Goal: Task Accomplishment & Management: Use online tool/utility

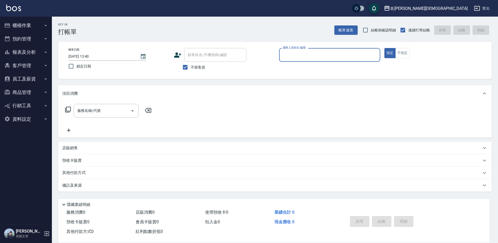
click at [287, 57] on input "服務人員姓名/編號" at bounding box center [330, 54] width 97 height 9
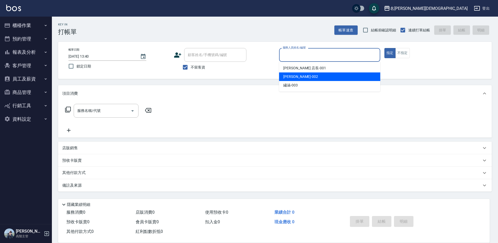
click at [306, 78] on div "香香 -002" at bounding box center [329, 76] width 101 height 9
type input "香香-002"
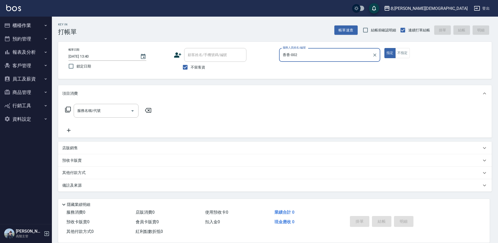
click at [93, 119] on div "服務名稱/代號 服務名稱/代號" at bounding box center [108, 119] width 92 height 30
click at [98, 113] on input "服務名稱/代號" at bounding box center [102, 110] width 52 height 9
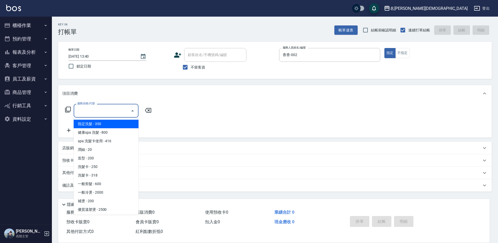
click at [103, 125] on span "指定洗髮 - 350" at bounding box center [106, 124] width 65 height 9
type input "指定洗髮(101)"
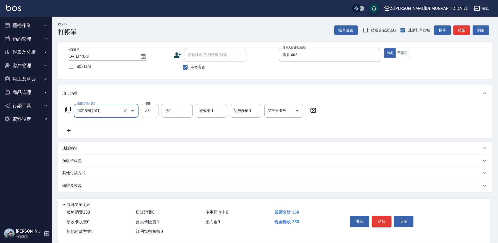
click at [384, 220] on button "結帳" at bounding box center [381, 221] width 19 height 11
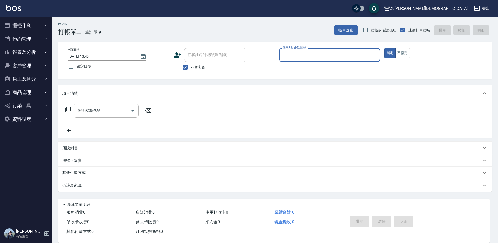
click at [288, 54] on input "服務人員姓名/編號" at bounding box center [330, 54] width 97 height 9
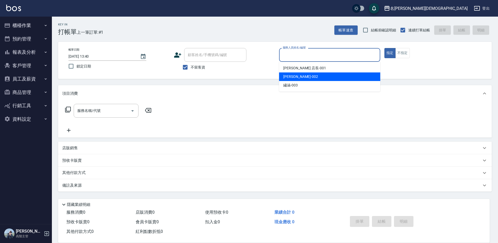
click at [296, 72] on div "香香 -002" at bounding box center [329, 76] width 101 height 9
type input "香香-002"
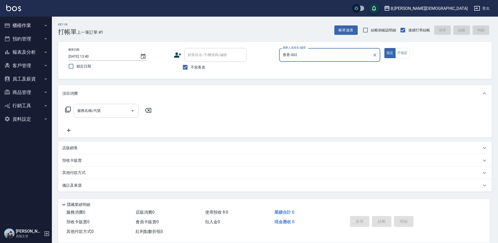
click at [94, 116] on div "服務名稱/代號" at bounding box center [106, 111] width 65 height 14
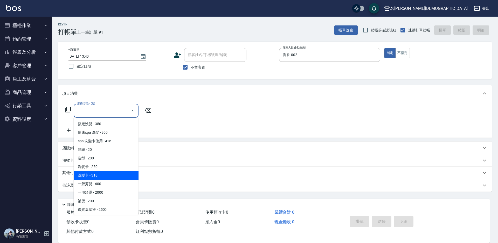
click at [96, 174] on span "洗髮卡 - 318" at bounding box center [106, 175] width 65 height 9
type input "洗髮卡(108)"
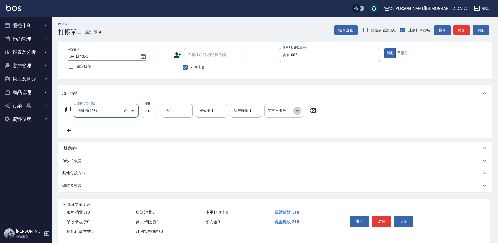
click at [298, 109] on icon "Open" at bounding box center [297, 111] width 6 height 6
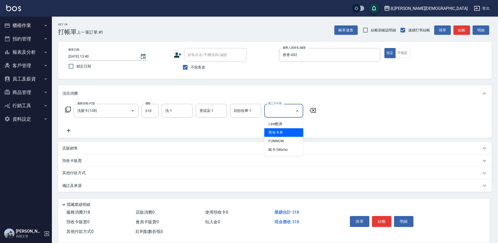
click at [292, 136] on span "舊有卡券" at bounding box center [284, 132] width 39 height 9
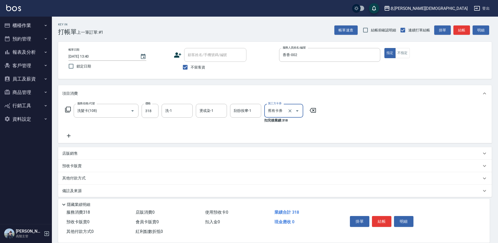
type input "舊有卡券"
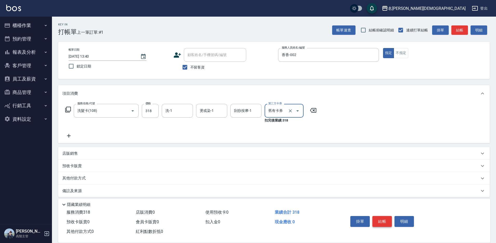
click at [380, 219] on button "結帳" at bounding box center [381, 221] width 19 height 11
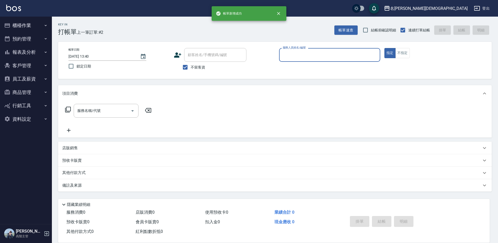
click at [291, 56] on input "服務人員姓名/編號" at bounding box center [330, 54] width 97 height 9
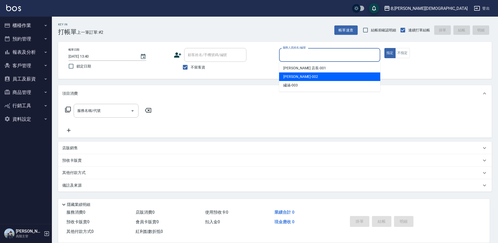
click at [288, 73] on div "香香 -002" at bounding box center [329, 76] width 101 height 9
type input "香香-002"
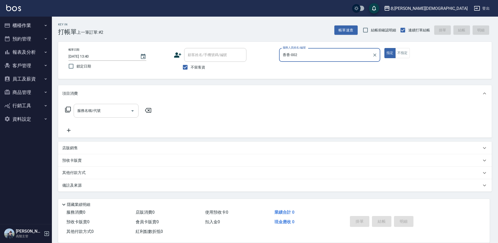
click at [84, 114] on input "服務名稱/代號" at bounding box center [102, 110] width 52 height 9
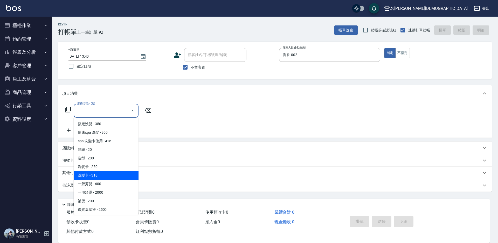
click at [114, 177] on span "洗髮卡 - 318" at bounding box center [106, 175] width 65 height 9
type input "洗髮卡(108)"
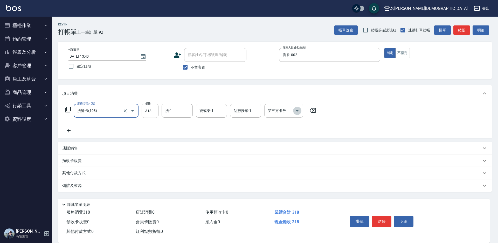
click at [297, 110] on icon "Open" at bounding box center [297, 111] width 6 height 6
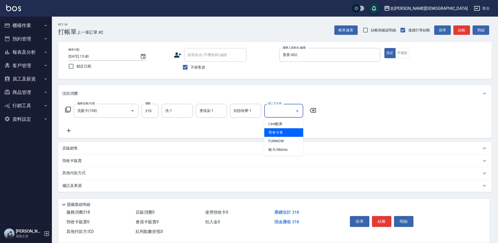
click at [292, 132] on span "舊有卡券" at bounding box center [284, 132] width 39 height 9
type input "舊有卡券"
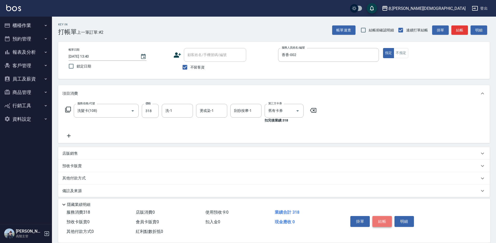
click at [379, 217] on button "結帳" at bounding box center [381, 221] width 19 height 11
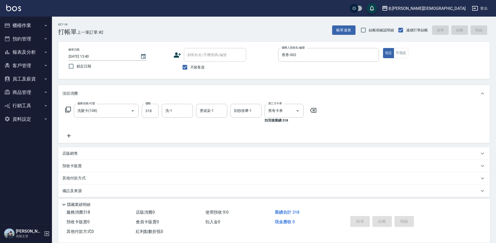
type input "[DATE] 13:41"
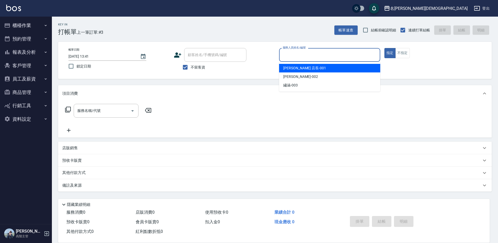
click at [295, 53] on input "服務人員姓名/編號" at bounding box center [330, 54] width 97 height 9
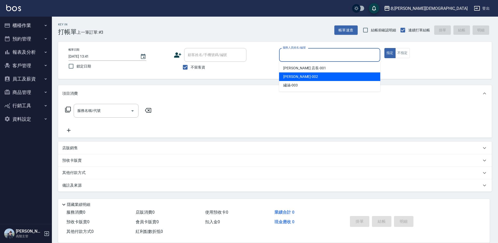
click at [296, 74] on span "香香 -002" at bounding box center [300, 76] width 35 height 5
type input "香香-002"
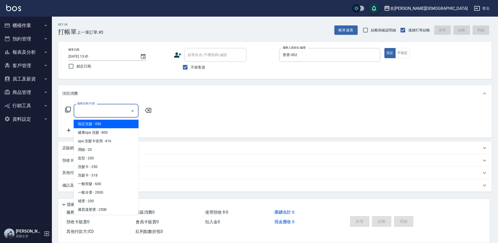
click at [109, 107] on input "服務名稱/代號" at bounding box center [102, 110] width 52 height 9
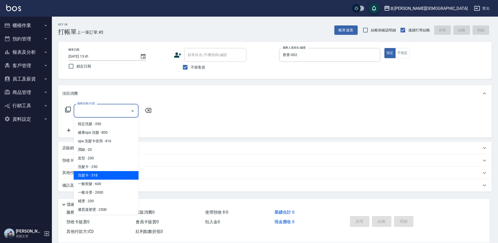
click at [120, 177] on span "洗髮卡 - 318" at bounding box center [106, 175] width 65 height 9
type input "洗髮卡(108)"
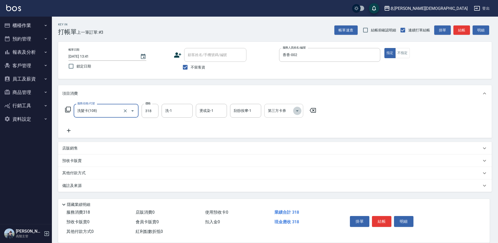
click at [296, 112] on icon "Open" at bounding box center [297, 111] width 6 height 6
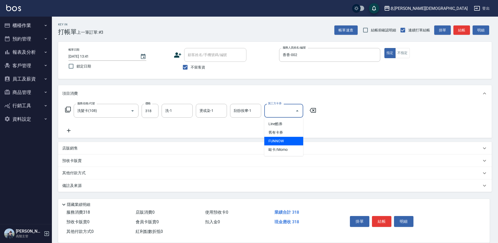
click at [294, 137] on span "FUNNOW" at bounding box center [284, 141] width 39 height 9
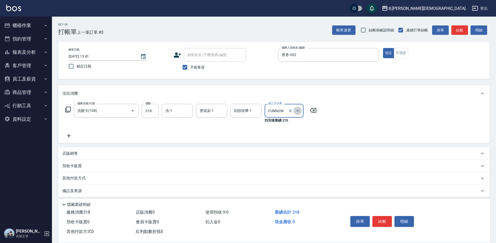
click at [298, 110] on icon "Open" at bounding box center [297, 110] width 3 height 1
click at [290, 131] on span "舊有卡券" at bounding box center [284, 132] width 39 height 9
type input "舊有卡券"
click at [377, 217] on button "結帳" at bounding box center [381, 221] width 19 height 11
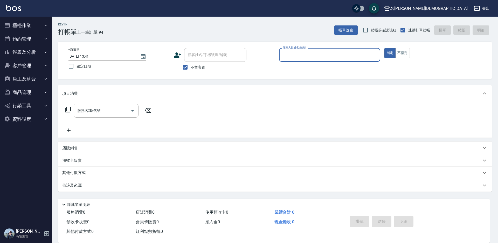
click at [294, 60] on div "服務人員姓名/編號" at bounding box center [329, 55] width 101 height 14
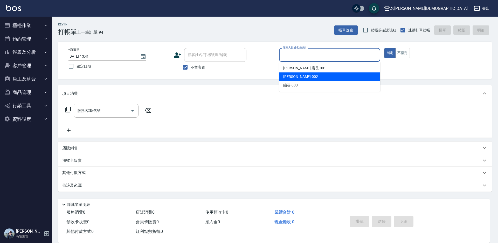
click at [299, 75] on div "香香 -002" at bounding box center [329, 76] width 101 height 9
type input "香香-002"
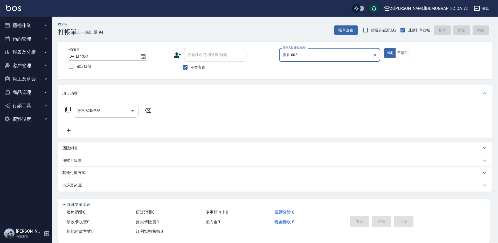
click at [87, 111] on div "服務名稱/代號 服務名稱/代號" at bounding box center [106, 111] width 65 height 14
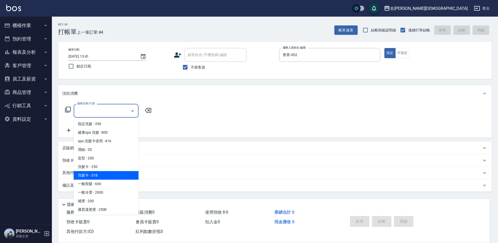
drag, startPoint x: 117, startPoint y: 174, endPoint x: 139, endPoint y: 156, distance: 28.4
click at [118, 174] on span "洗髮卡 - 318" at bounding box center [106, 175] width 65 height 9
type input "洗髮卡(108)"
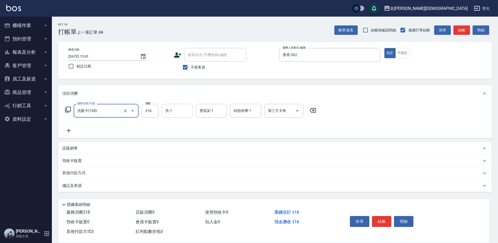
drag, startPoint x: 172, startPoint y: 108, endPoint x: 172, endPoint y: 117, distance: 8.6
click at [172, 109] on input "洗-1" at bounding box center [177, 110] width 26 height 9
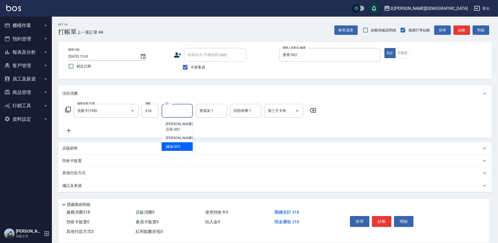
drag, startPoint x: 173, startPoint y: 140, endPoint x: 244, endPoint y: 135, distance: 71.8
click at [173, 144] on span "繡涵 -003" at bounding box center [173, 146] width 15 height 5
type input "繡涵-003"
click at [299, 109] on icon "Open" at bounding box center [297, 111] width 6 height 6
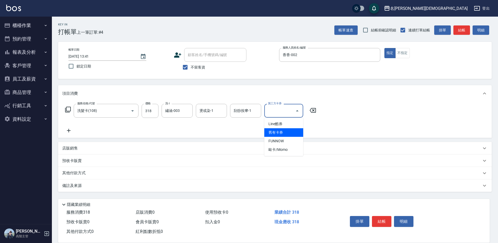
click at [294, 132] on span "舊有卡券" at bounding box center [284, 132] width 39 height 9
type input "舊有卡券"
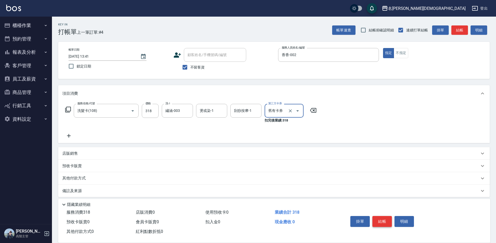
click at [376, 219] on button "結帳" at bounding box center [381, 221] width 19 height 11
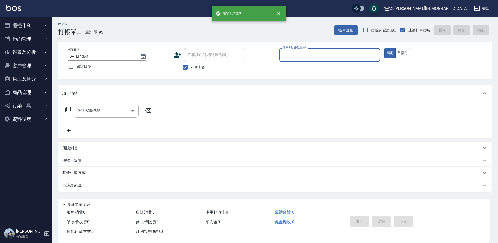
click at [281, 52] on div "服務人員姓名/編號" at bounding box center [329, 55] width 101 height 14
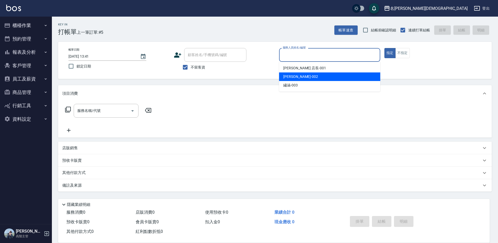
click at [297, 74] on span "香香 -002" at bounding box center [300, 76] width 35 height 5
type input "香香-002"
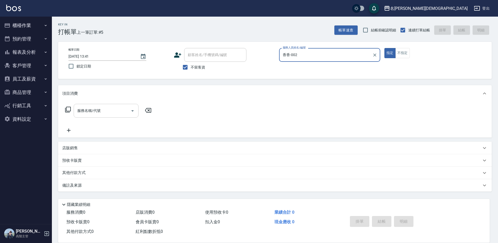
click at [102, 112] on input "服務名稱/代號" at bounding box center [102, 110] width 52 height 9
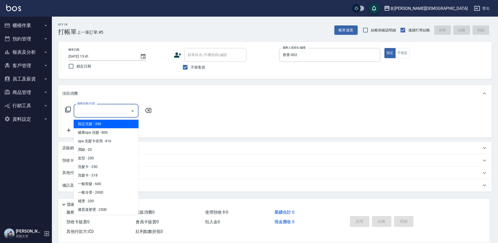
click at [111, 123] on span "指定洗髮 - 350" at bounding box center [106, 124] width 65 height 9
type input "指定洗髮(101)"
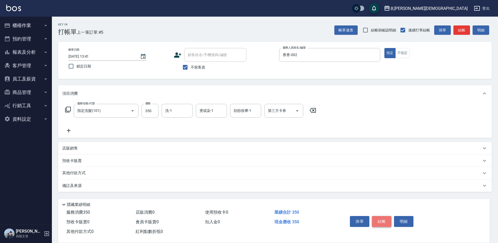
click at [380, 217] on button "結帳" at bounding box center [381, 221] width 19 height 11
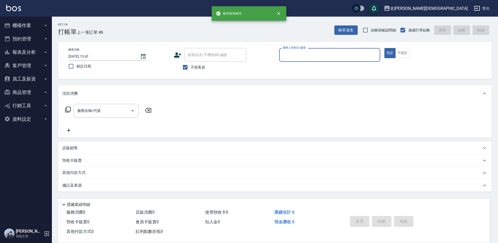
click at [287, 55] on input "服務人員姓名/編號" at bounding box center [330, 54] width 97 height 9
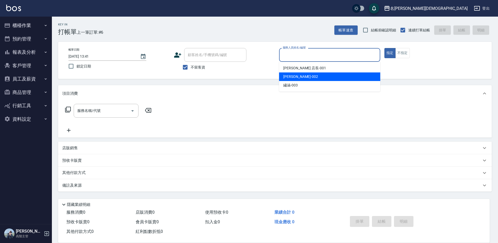
click at [294, 76] on span "香香 -002" at bounding box center [300, 76] width 35 height 5
type input "香香-002"
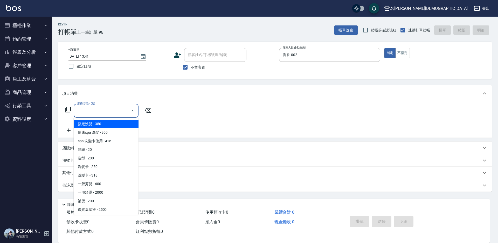
click at [100, 113] on input "服務名稱/代號" at bounding box center [102, 110] width 52 height 9
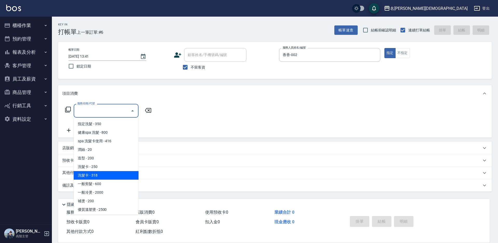
click at [118, 173] on span "洗髮卡 - 318" at bounding box center [106, 175] width 65 height 9
type input "洗髮卡(108)"
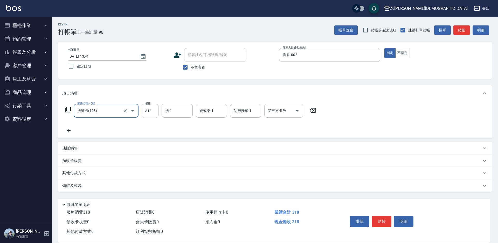
click at [298, 108] on icon "Open" at bounding box center [297, 111] width 6 height 6
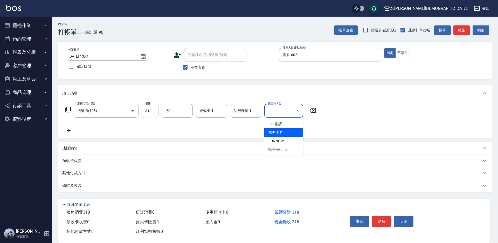
click at [290, 134] on span "舊有卡券" at bounding box center [284, 132] width 39 height 9
type input "舊有卡券"
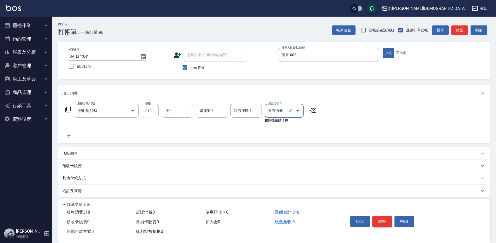
click at [386, 219] on button "結帳" at bounding box center [381, 221] width 19 height 11
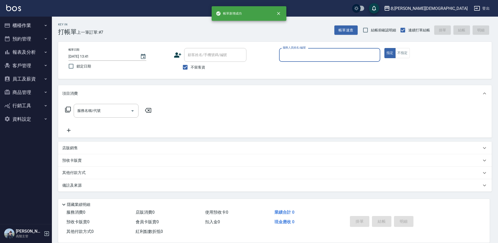
click at [297, 56] on input "服務人員姓名/編號" at bounding box center [330, 54] width 97 height 9
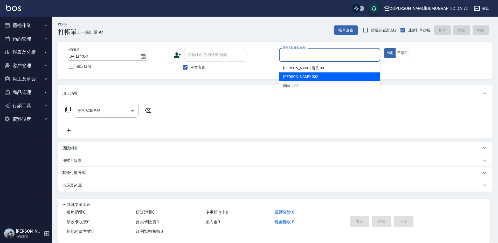
click at [296, 78] on div "香香 -002" at bounding box center [329, 76] width 101 height 9
type input "香香-002"
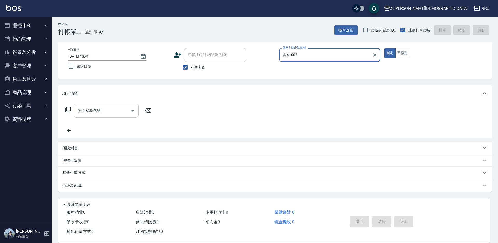
click at [88, 117] on div "服務名稱/代號" at bounding box center [106, 111] width 65 height 14
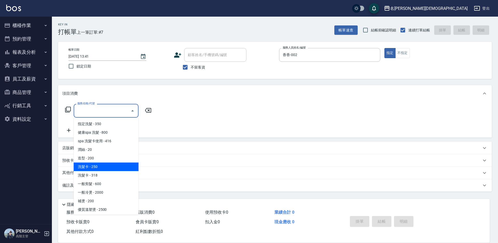
click at [113, 168] on span "洗髮卡 - 250" at bounding box center [106, 167] width 65 height 9
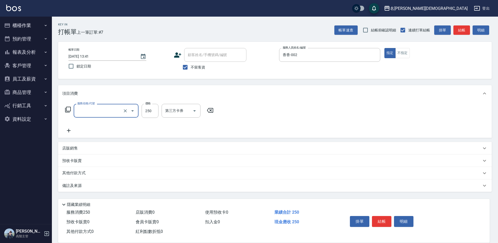
type input "洗髮卡(105)"
drag, startPoint x: 170, startPoint y: 109, endPoint x: 172, endPoint y: 117, distance: 8.5
click at [170, 112] on input "洗-1" at bounding box center [177, 110] width 26 height 9
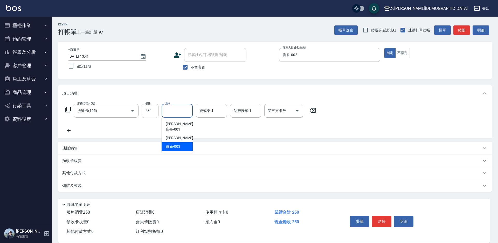
click at [178, 144] on div "繡涵 -003" at bounding box center [177, 146] width 31 height 9
type input "繡涵-003"
click at [299, 109] on icon "Open" at bounding box center [297, 111] width 6 height 6
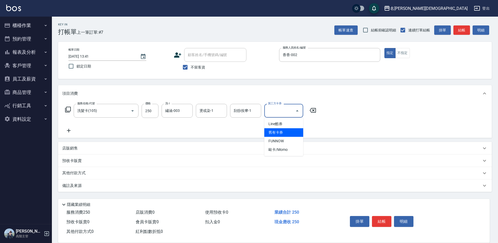
click at [290, 132] on span "舊有卡券" at bounding box center [284, 132] width 39 height 9
type input "舊有卡券"
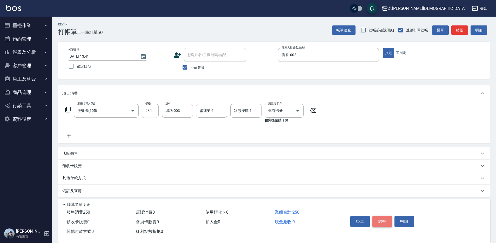
click at [379, 218] on button "結帳" at bounding box center [381, 221] width 19 height 11
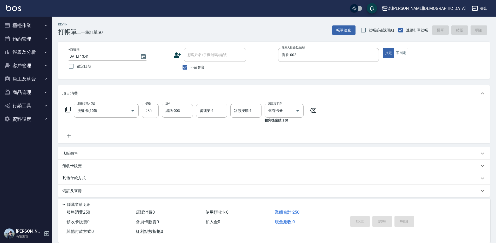
type input "[DATE] 13:42"
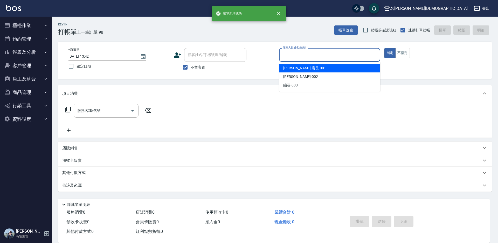
click at [292, 53] on input "服務人員姓名/編號" at bounding box center [330, 54] width 97 height 9
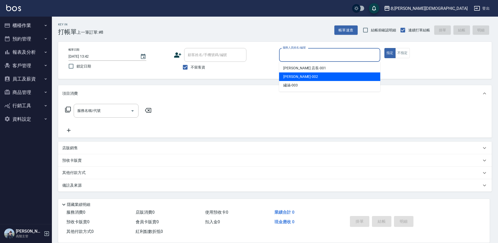
click at [293, 75] on span "香香 -002" at bounding box center [300, 76] width 35 height 5
type input "香香-002"
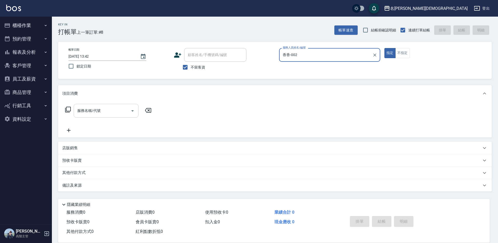
click at [90, 112] on input "服務名稱/代號" at bounding box center [102, 110] width 52 height 9
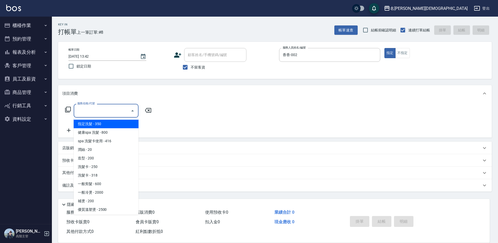
click at [100, 125] on span "指定洗髮 - 350" at bounding box center [106, 124] width 65 height 9
type input "指定洗髮(101)"
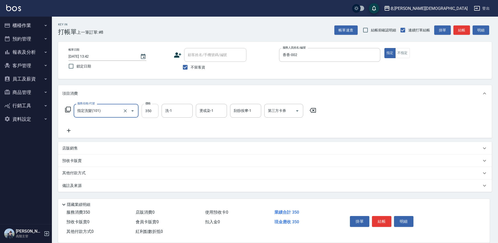
click at [154, 111] on input "350" at bounding box center [150, 111] width 17 height 14
type input "450"
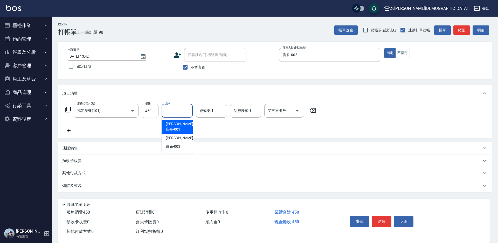
click at [178, 109] on input "洗-1" at bounding box center [177, 110] width 26 height 9
click at [174, 144] on span "繡涵 -003" at bounding box center [173, 146] width 15 height 5
type input "繡涵-003"
click at [383, 221] on button "結帳" at bounding box center [381, 221] width 19 height 11
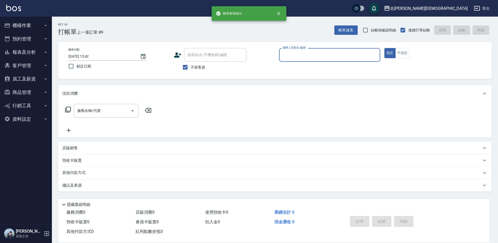
drag, startPoint x: 20, startPoint y: 26, endPoint x: 21, endPoint y: 32, distance: 6.9
click at [20, 26] on button "櫃檯作業" at bounding box center [26, 25] width 48 height 13
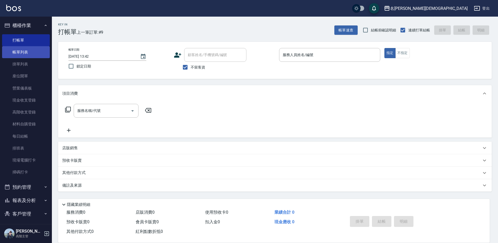
click at [20, 48] on link "帳單列表" at bounding box center [26, 52] width 48 height 12
